Goal: Task Accomplishment & Management: Use online tool/utility

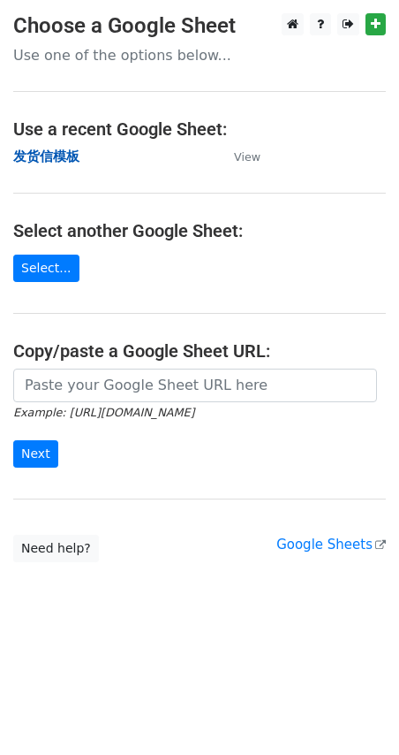
click at [53, 150] on strong "发货信模板" at bounding box center [46, 156] width 66 height 16
drag, startPoint x: 0, startPoint y: 0, endPoint x: 56, endPoint y: 150, distance: 160.2
click at [56, 150] on strong "发货信模板" at bounding box center [46, 156] width 66 height 16
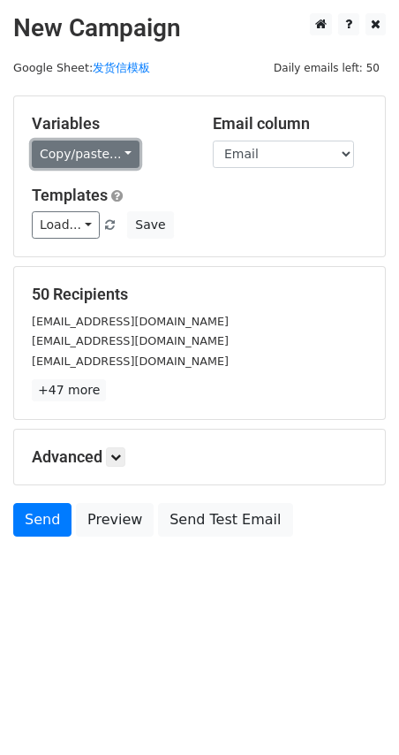
click at [80, 145] on link "Copy/paste..." at bounding box center [86, 153] width 108 height 27
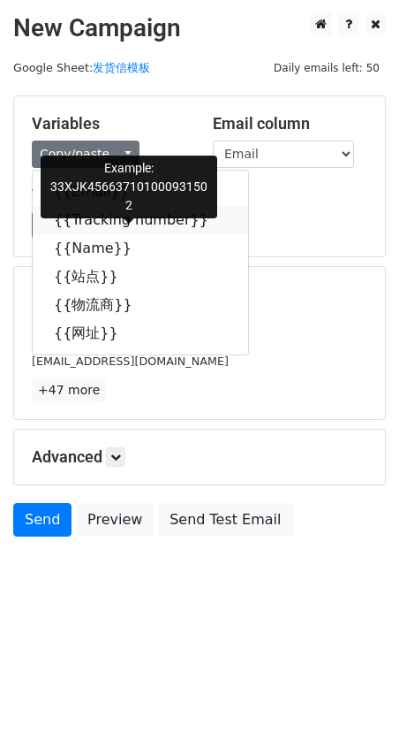
drag, startPoint x: 95, startPoint y: 220, endPoint x: 0, endPoint y: 233, distance: 95.5
click at [93, 218] on link "{{Tracking number}}" at bounding box center [141, 220] width 216 height 28
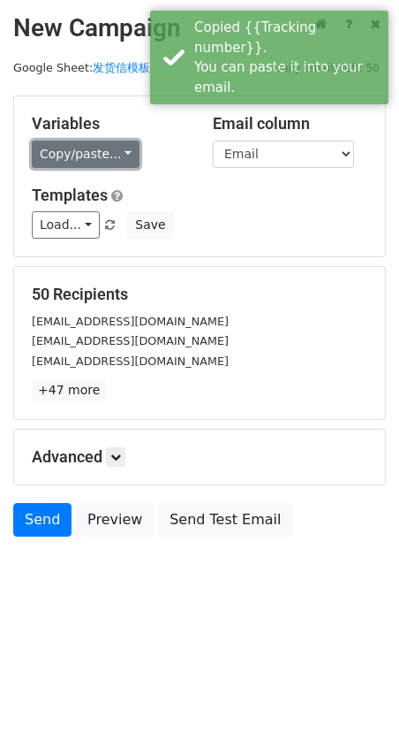
click at [65, 146] on link "Copy/paste..." at bounding box center [86, 153] width 108 height 27
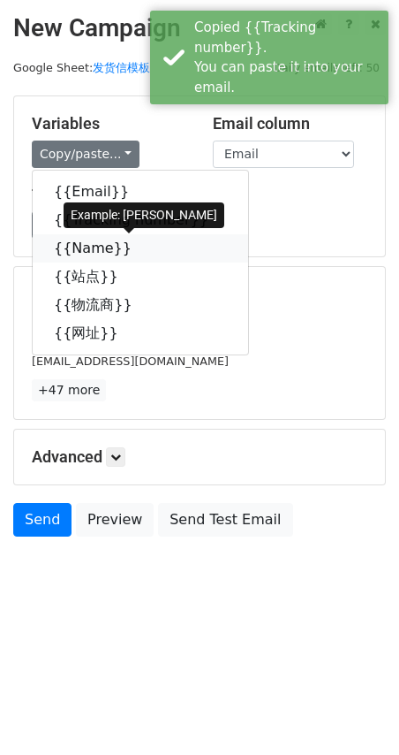
drag, startPoint x: 81, startPoint y: 248, endPoint x: 0, endPoint y: 256, distance: 81.7
click at [80, 248] on link "{{Name}}" at bounding box center [141, 248] width 216 height 28
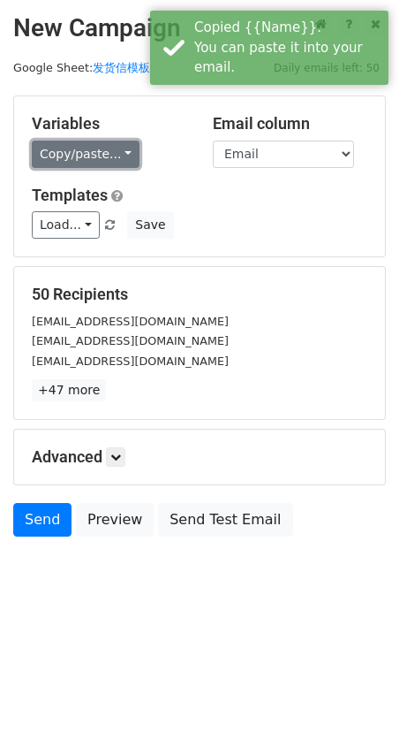
click at [97, 156] on link "Copy/paste..." at bounding box center [86, 153] width 108 height 27
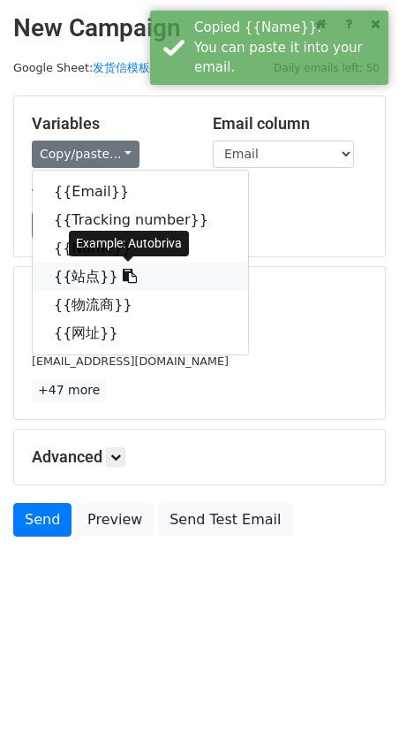
click at [87, 276] on link "{{站点}}" at bounding box center [141, 276] width 216 height 28
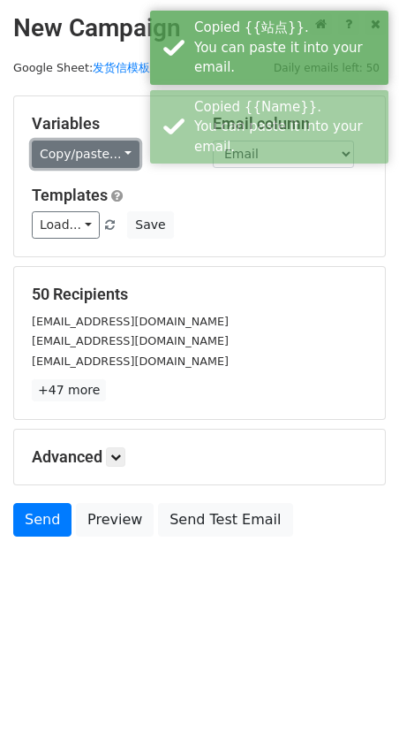
click at [95, 149] on link "Copy/paste..." at bounding box center [86, 153] width 108 height 27
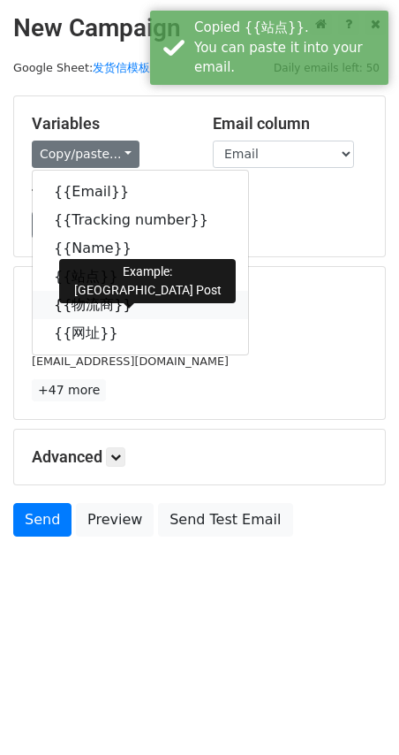
drag, startPoint x: 83, startPoint y: 307, endPoint x: 1, endPoint y: 313, distance: 82.3
click at [82, 307] on link "{{物流商}}" at bounding box center [141, 305] width 216 height 28
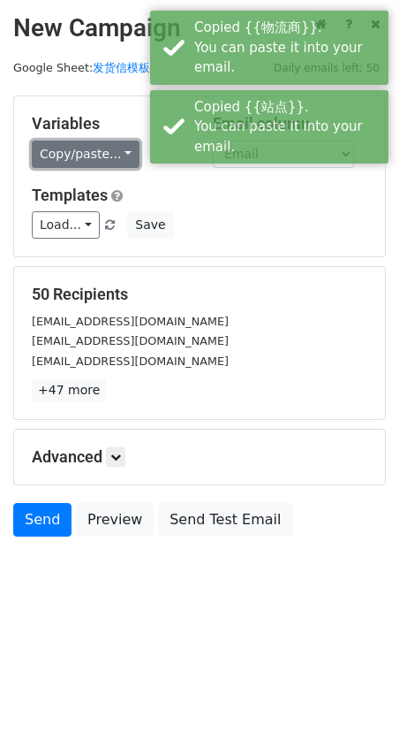
click at [65, 149] on link "Copy/paste..." at bounding box center [86, 153] width 108 height 27
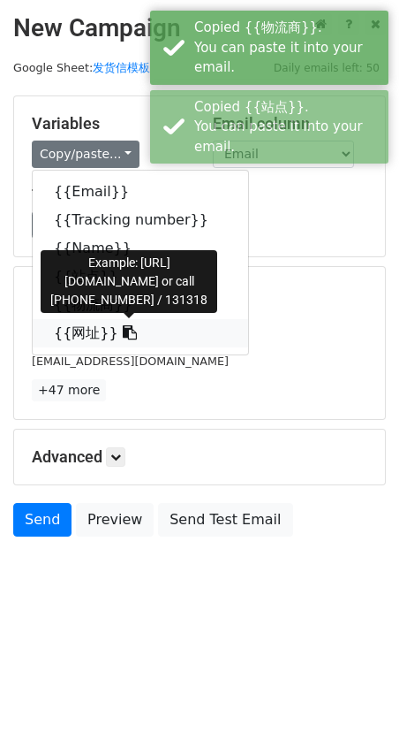
click at [70, 323] on link "{{网址}}" at bounding box center [141, 333] width 216 height 28
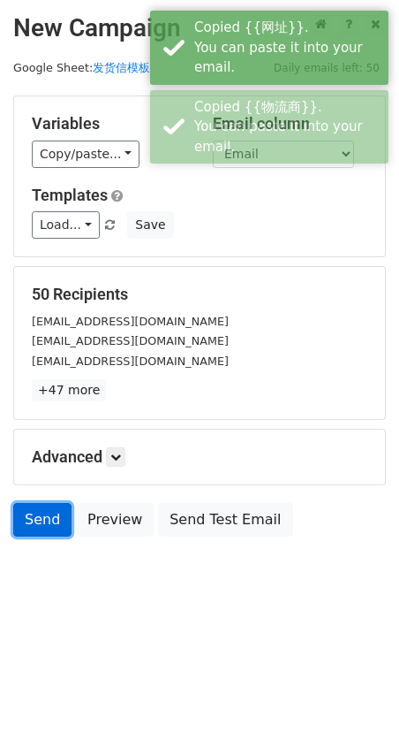
click at [49, 529] on link "Send" at bounding box center [42, 520] width 58 height 34
